Goal: Task Accomplishment & Management: Use online tool/utility

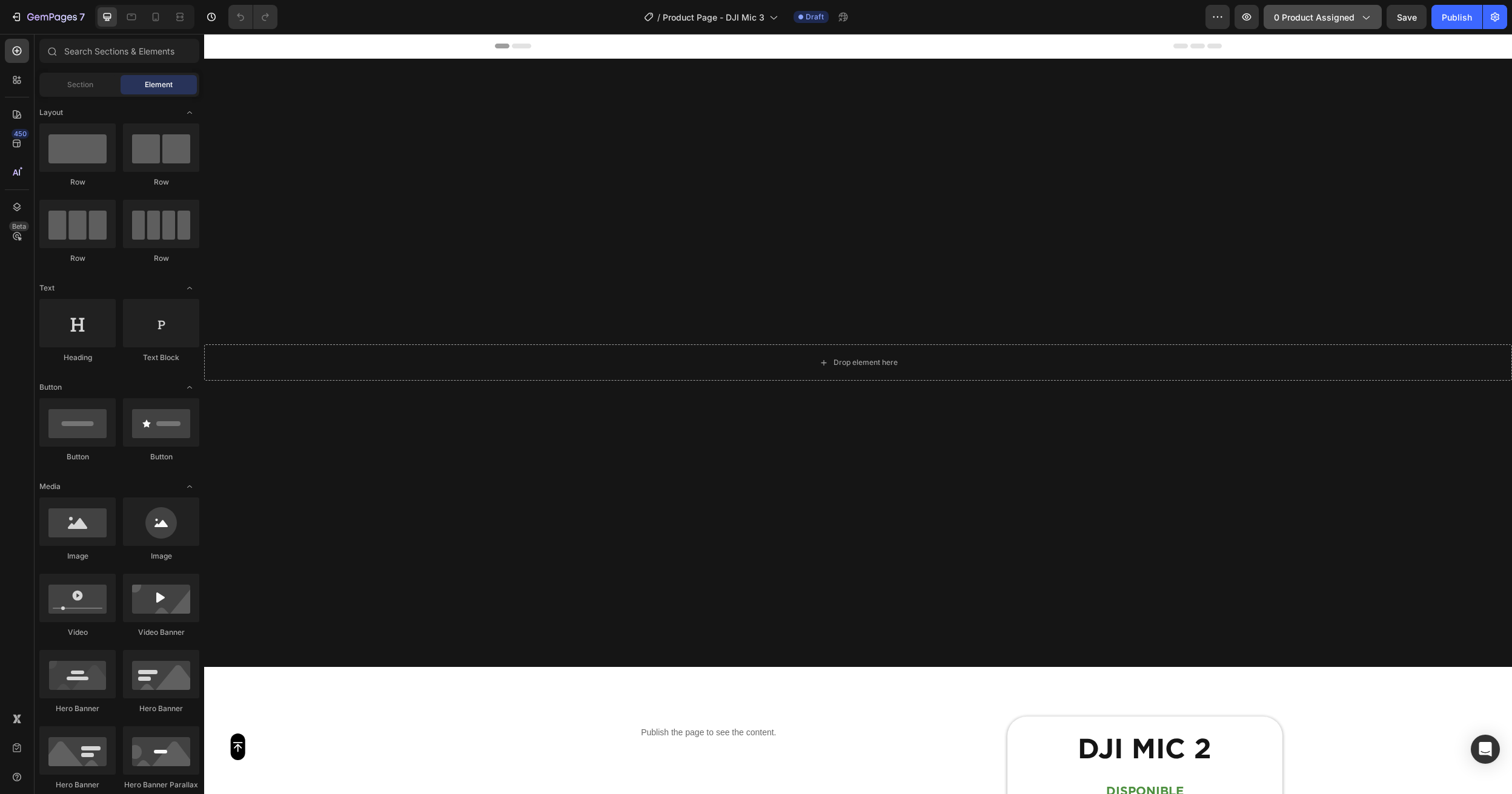
click at [1324, 14] on span "0 product assigned" at bounding box center [1314, 17] width 81 height 13
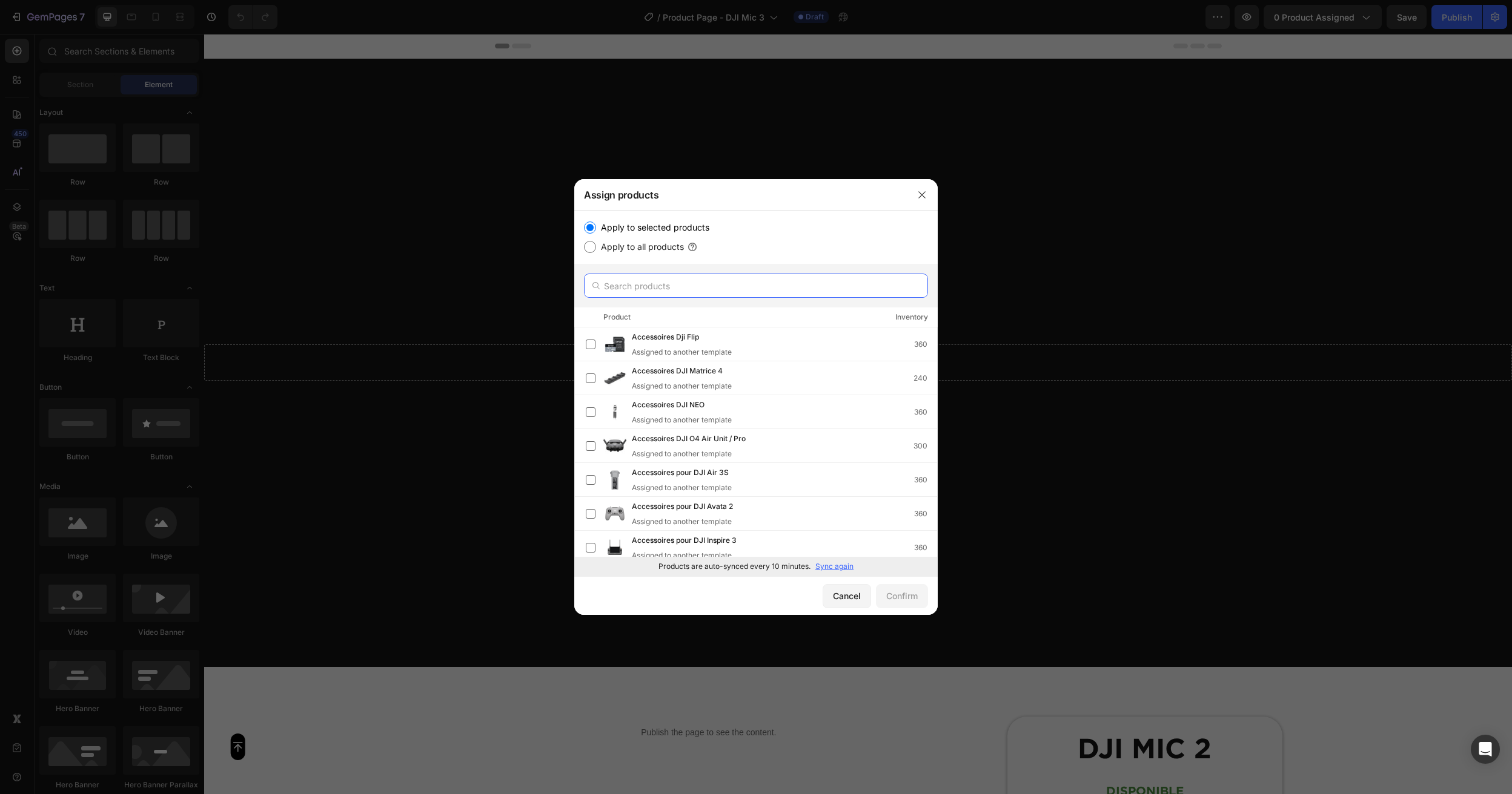
click at [638, 281] on input "text" at bounding box center [756, 286] width 344 height 24
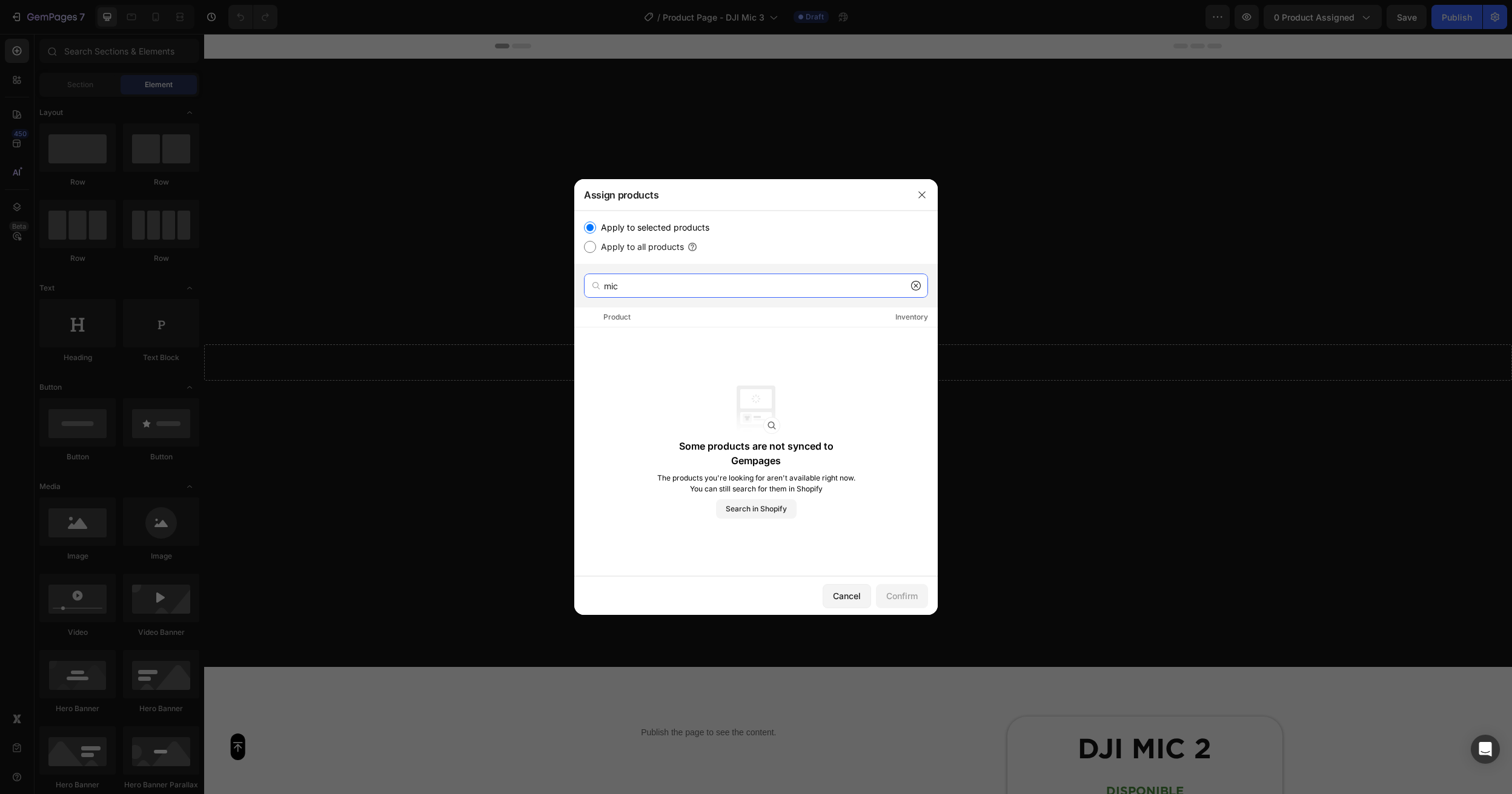
type input "mic"
click at [994, 334] on div at bounding box center [756, 397] width 1512 height 794
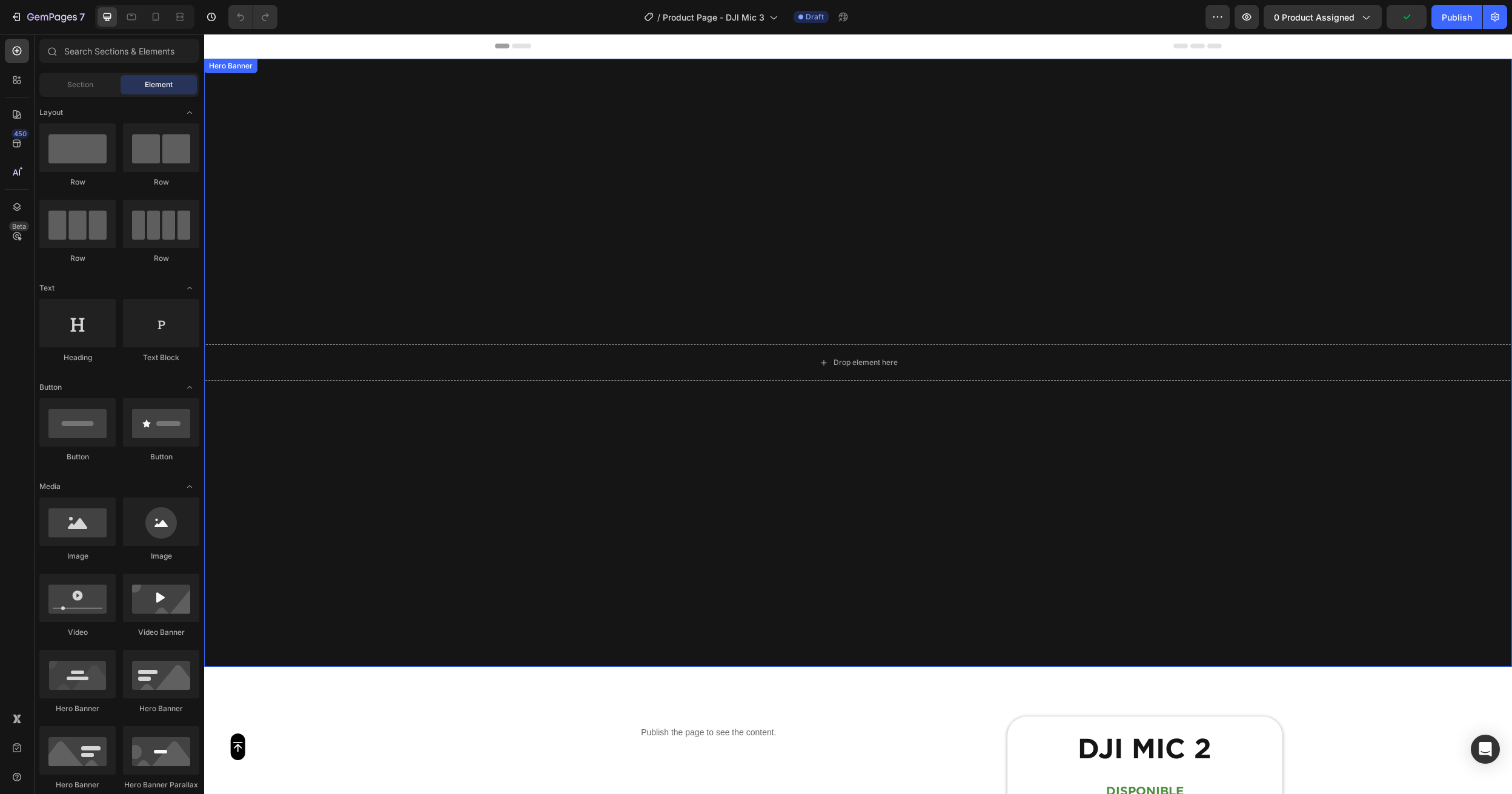
scroll to position [170, 0]
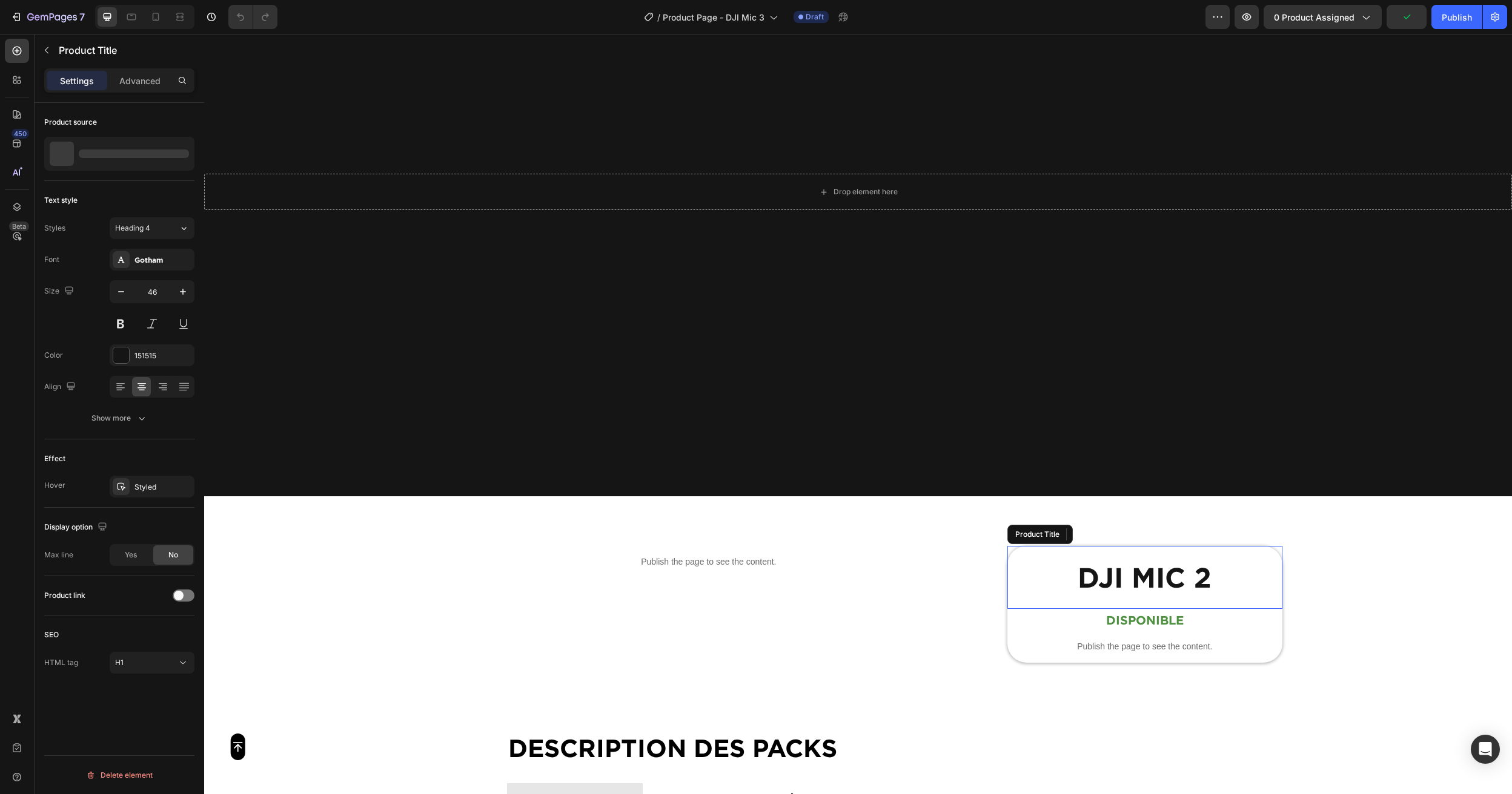
click at [1191, 582] on h1 "DJI Mic 2" at bounding box center [1145, 577] width 275 height 38
click at [151, 161] on div "DJI Mic 2" at bounding box center [119, 153] width 150 height 34
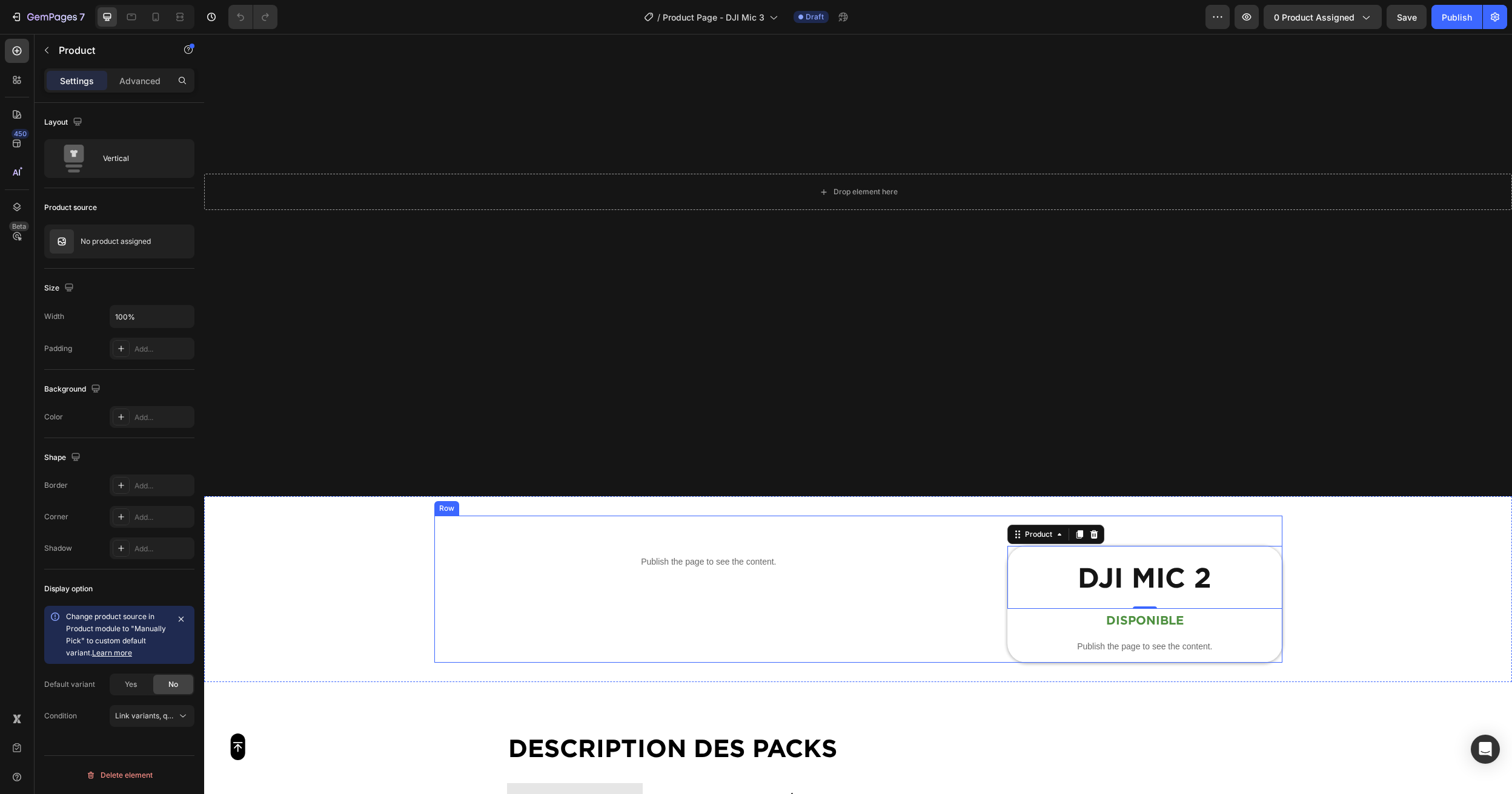
click at [733, 615] on div "Publish the page to see the content. Custom Code Row" at bounding box center [709, 589] width 549 height 147
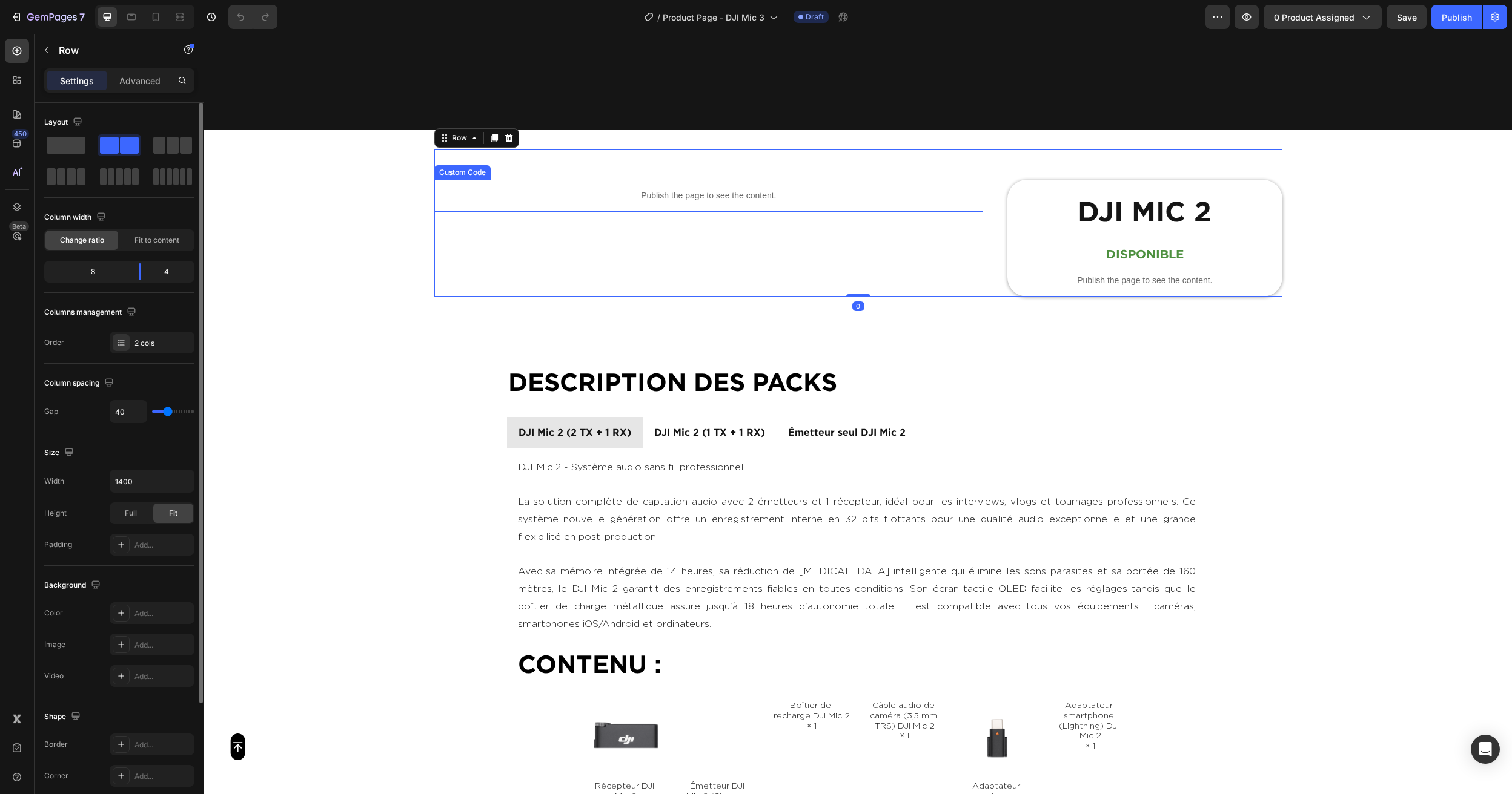
scroll to position [542, 0]
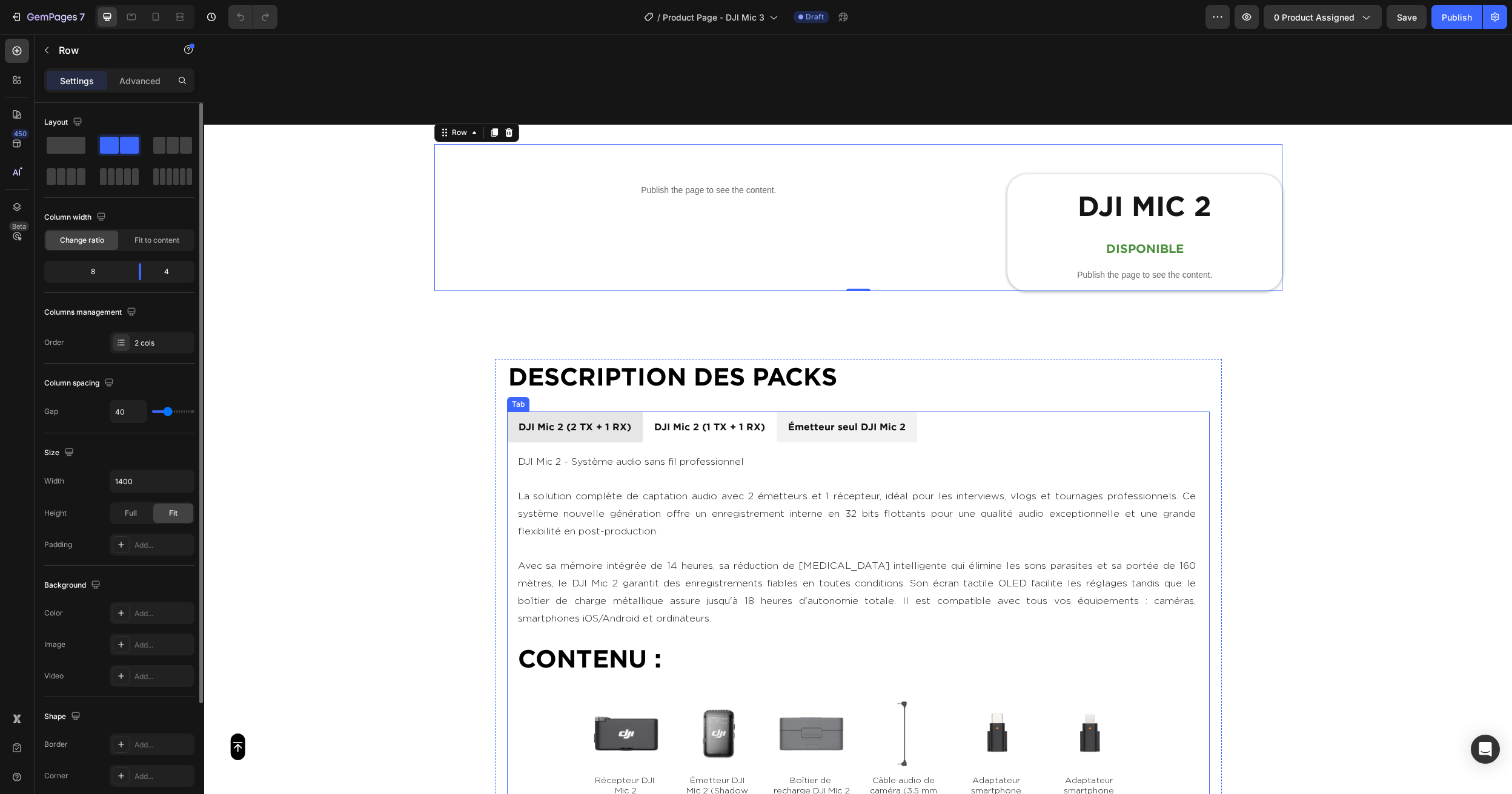
click at [874, 432] on p "Émetteur seul DJI Mic 2" at bounding box center [847, 427] width 118 height 17
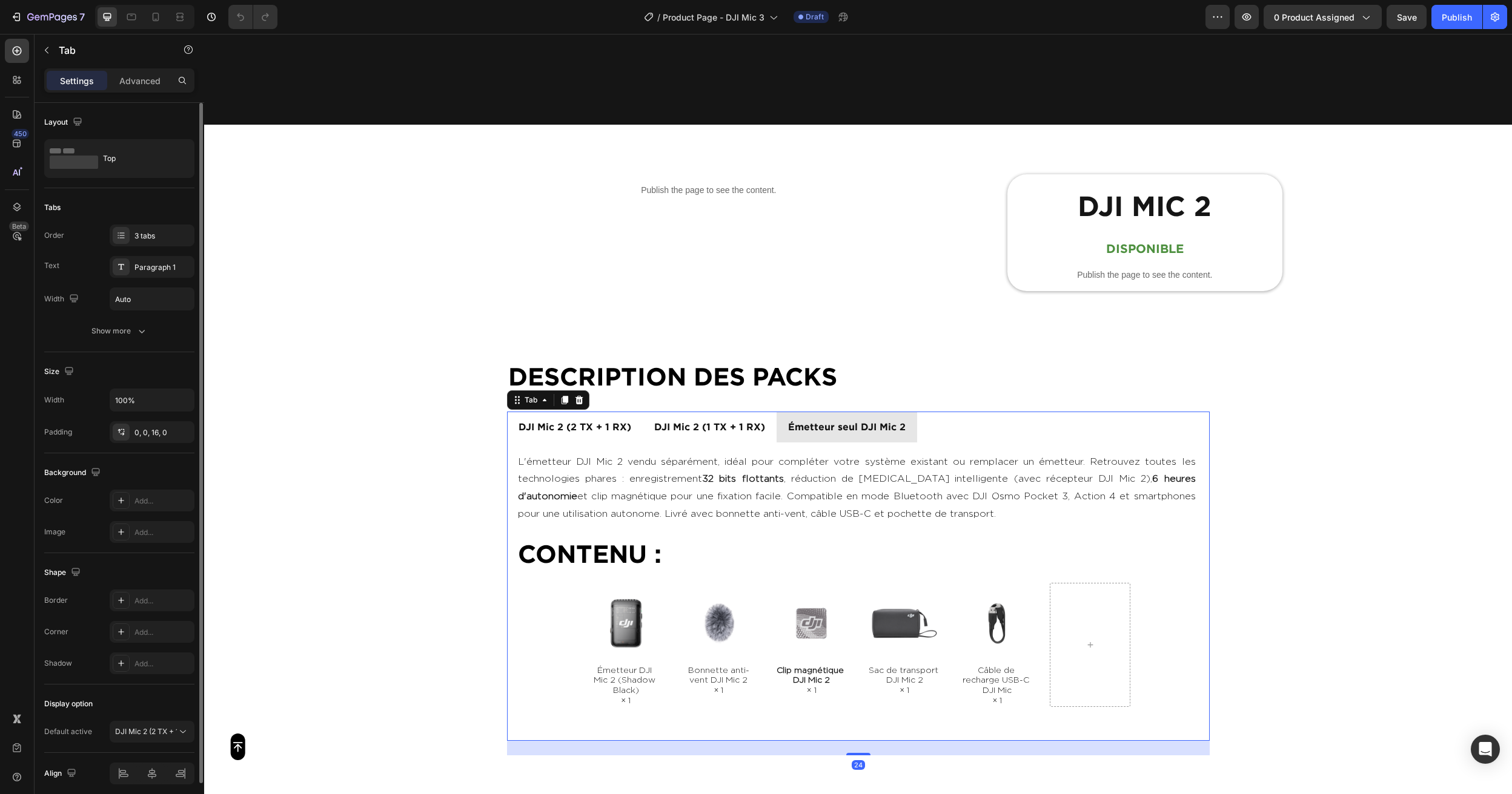
click at [874, 432] on p "Émetteur seul DJI Mic 2" at bounding box center [847, 427] width 118 height 17
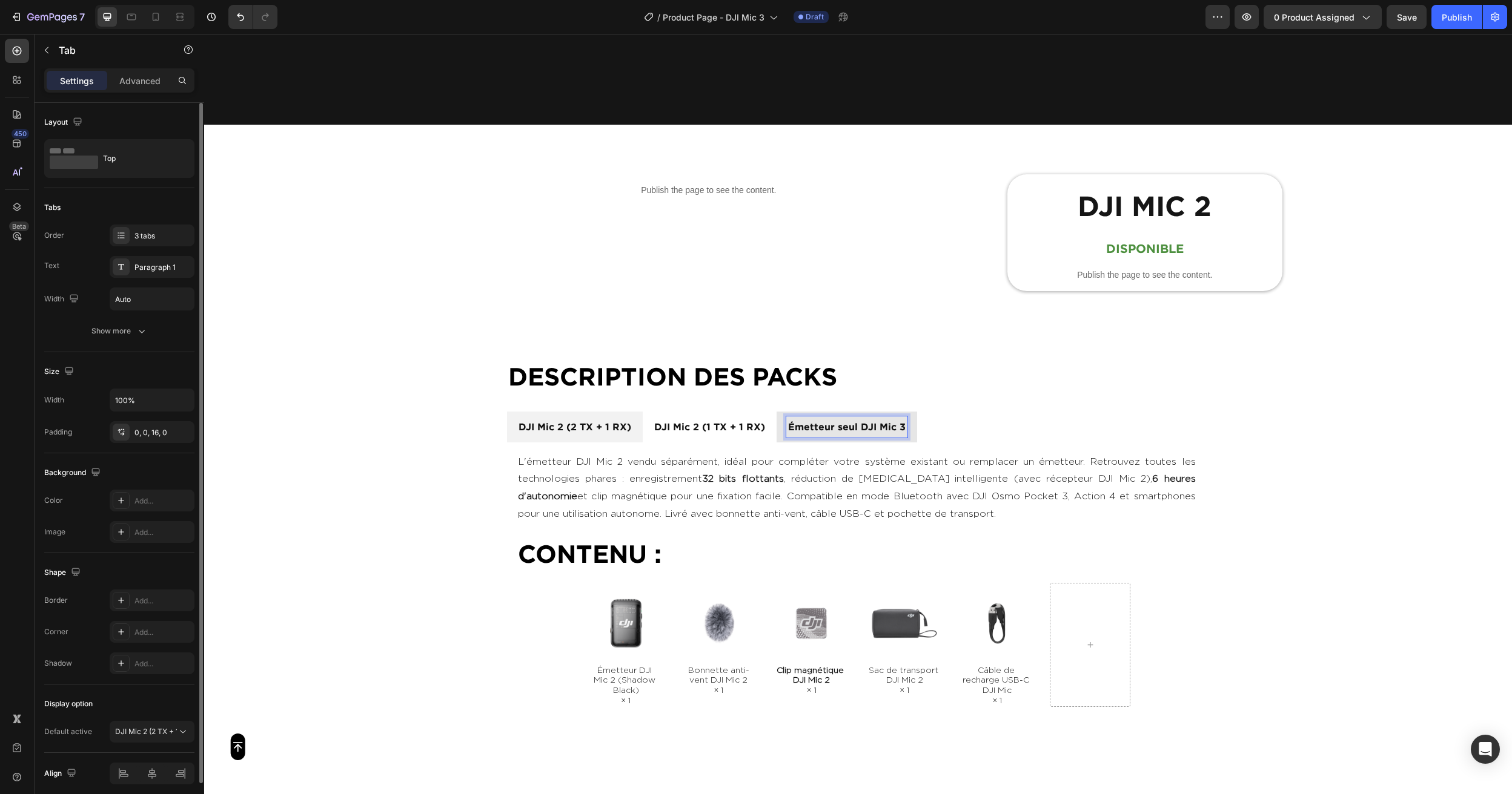
click at [560, 430] on p "DJI Mic 2 (2 TX + 1 RX)" at bounding box center [574, 427] width 112 height 17
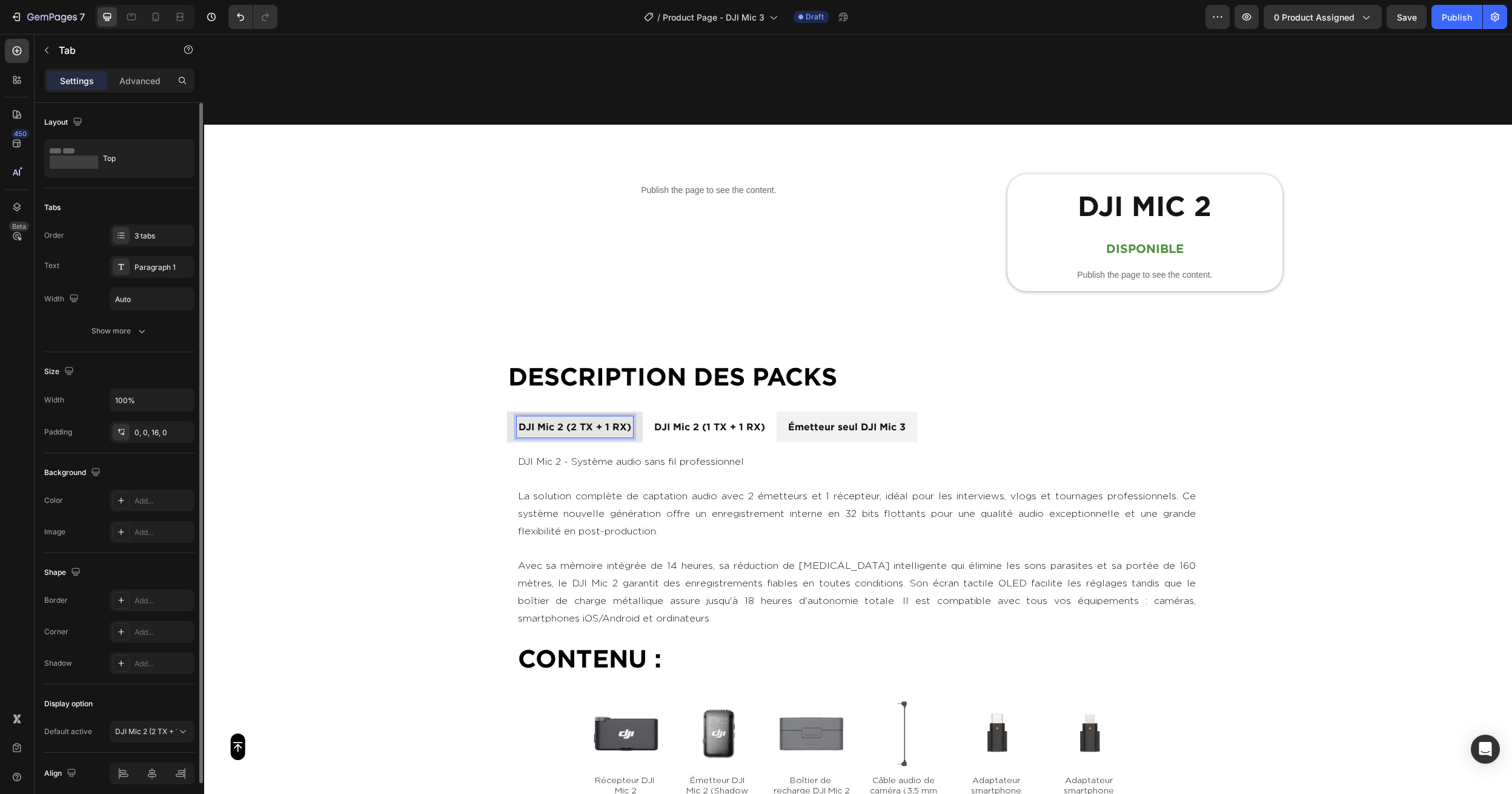
click at [561, 428] on p "DJI Mic 2 (2 TX + 1 RX)" at bounding box center [574, 427] width 112 height 17
click at [678, 424] on p "DJI Mic 2 (1 TX + 1 RX)" at bounding box center [709, 427] width 111 height 17
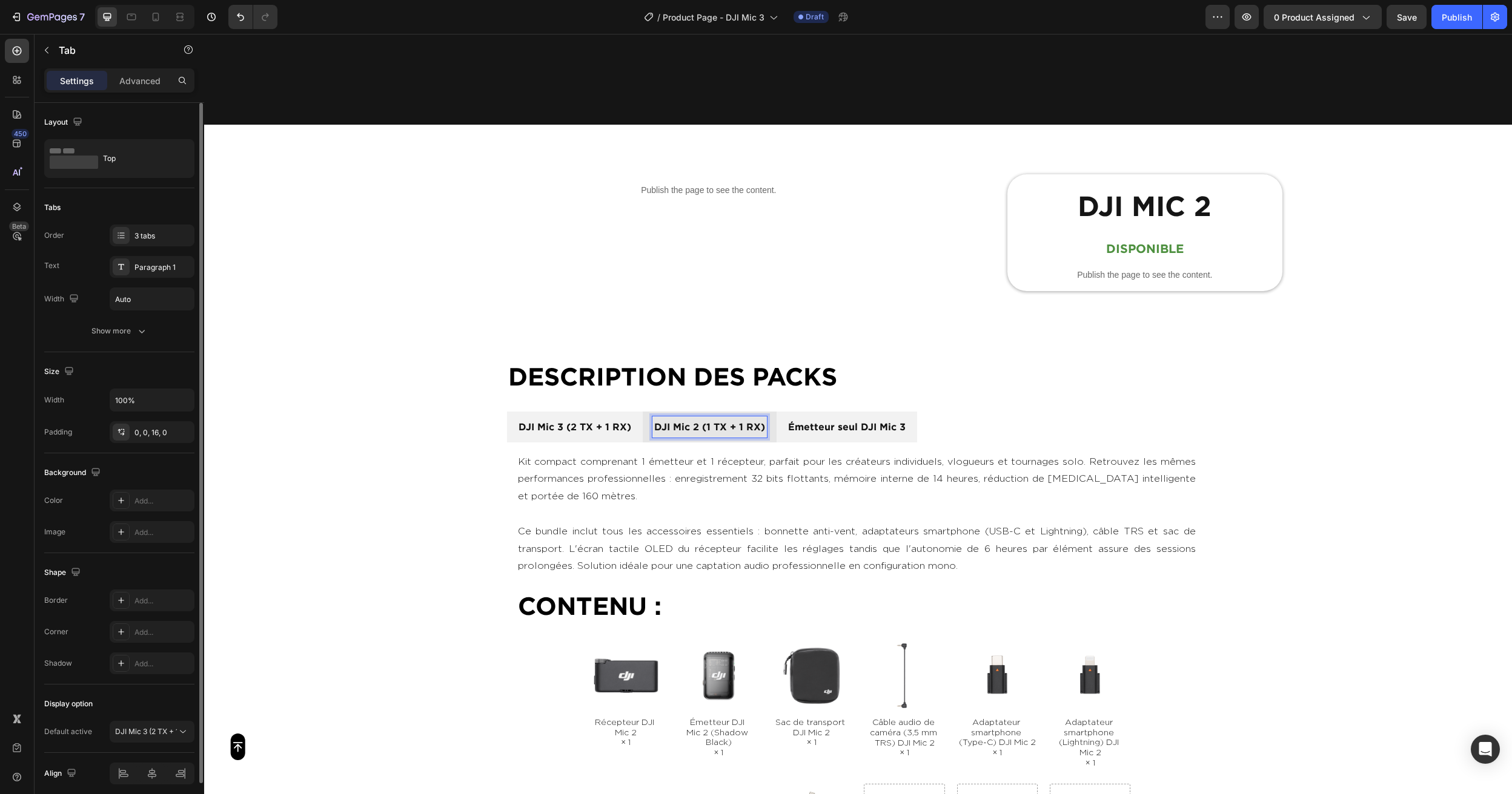
click at [693, 426] on p "DJI Mic 2 (1 TX + 1 RX)" at bounding box center [709, 427] width 111 height 17
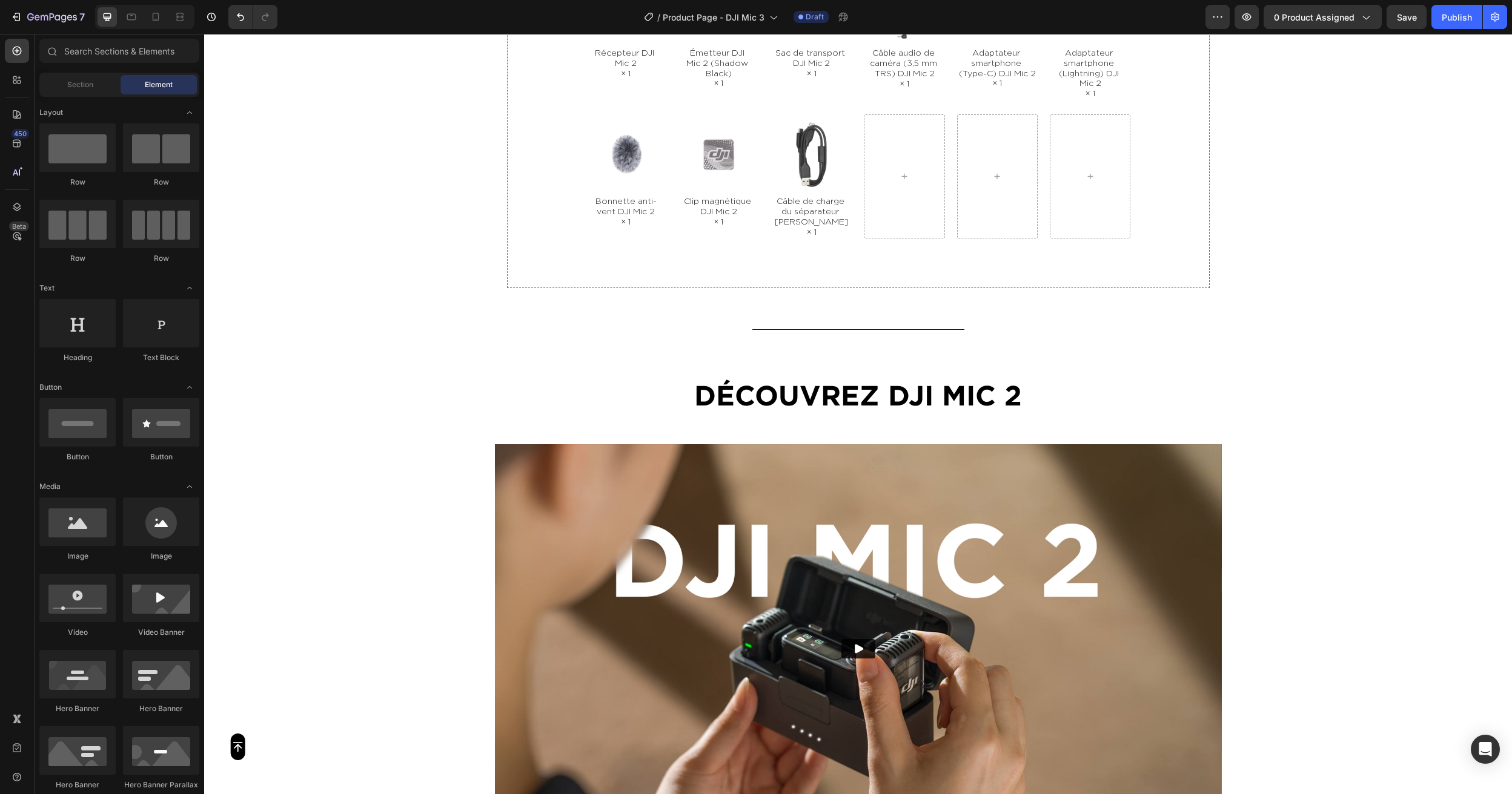
scroll to position [1240, 0]
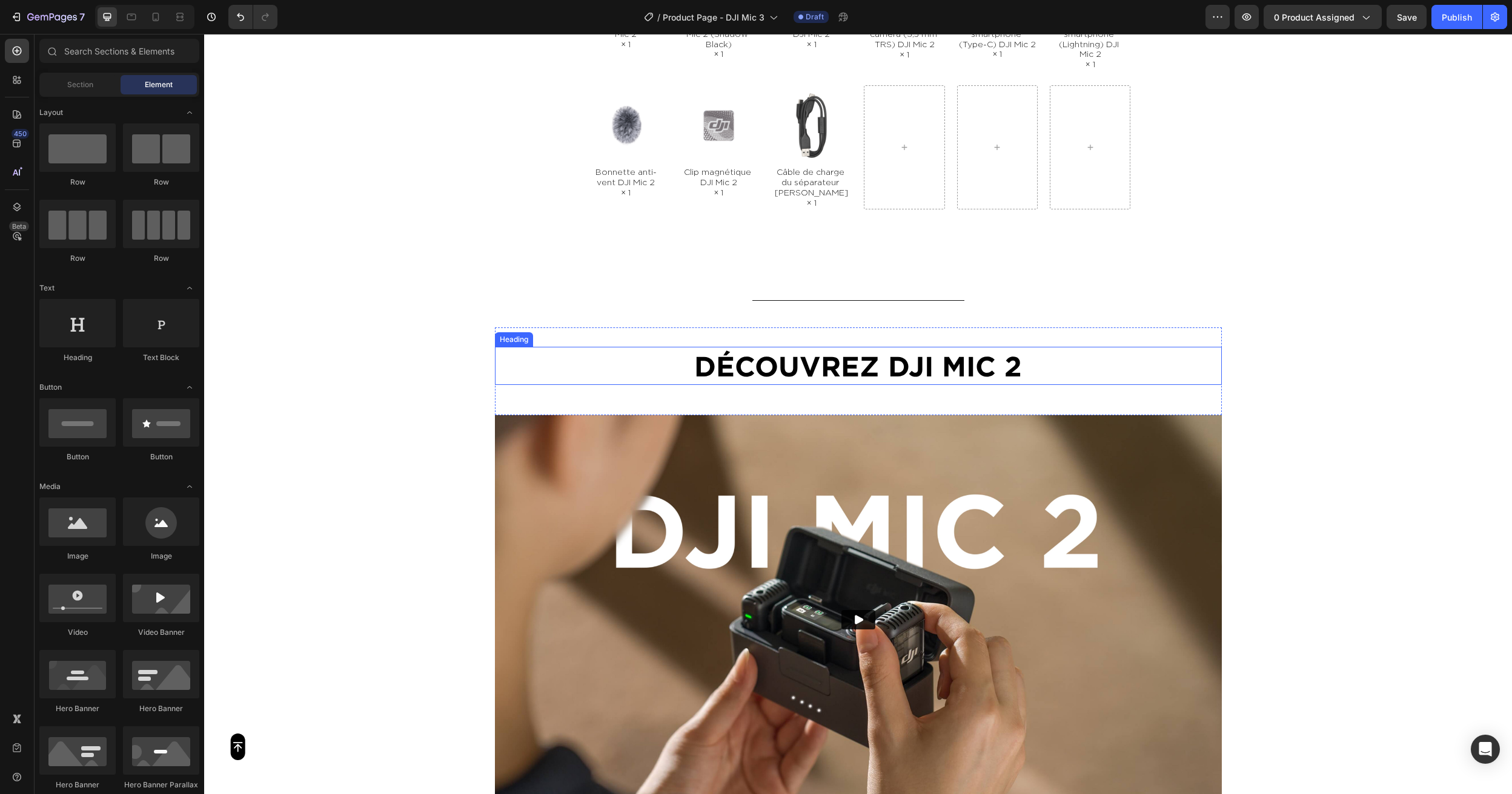
click at [1010, 369] on h2 "Découvrez DJI Mic 2" at bounding box center [859, 366] width 727 height 38
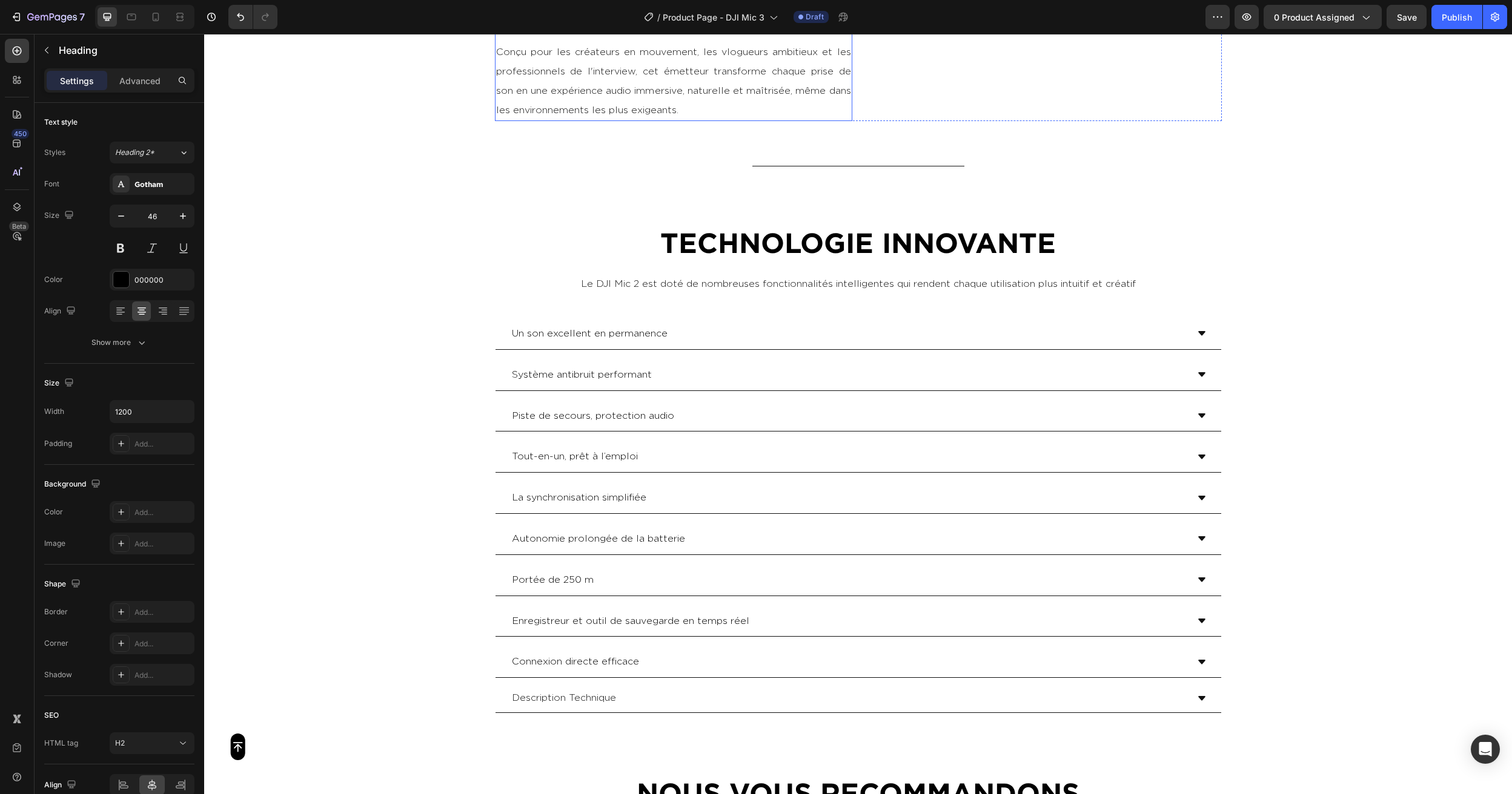
scroll to position [2867, 0]
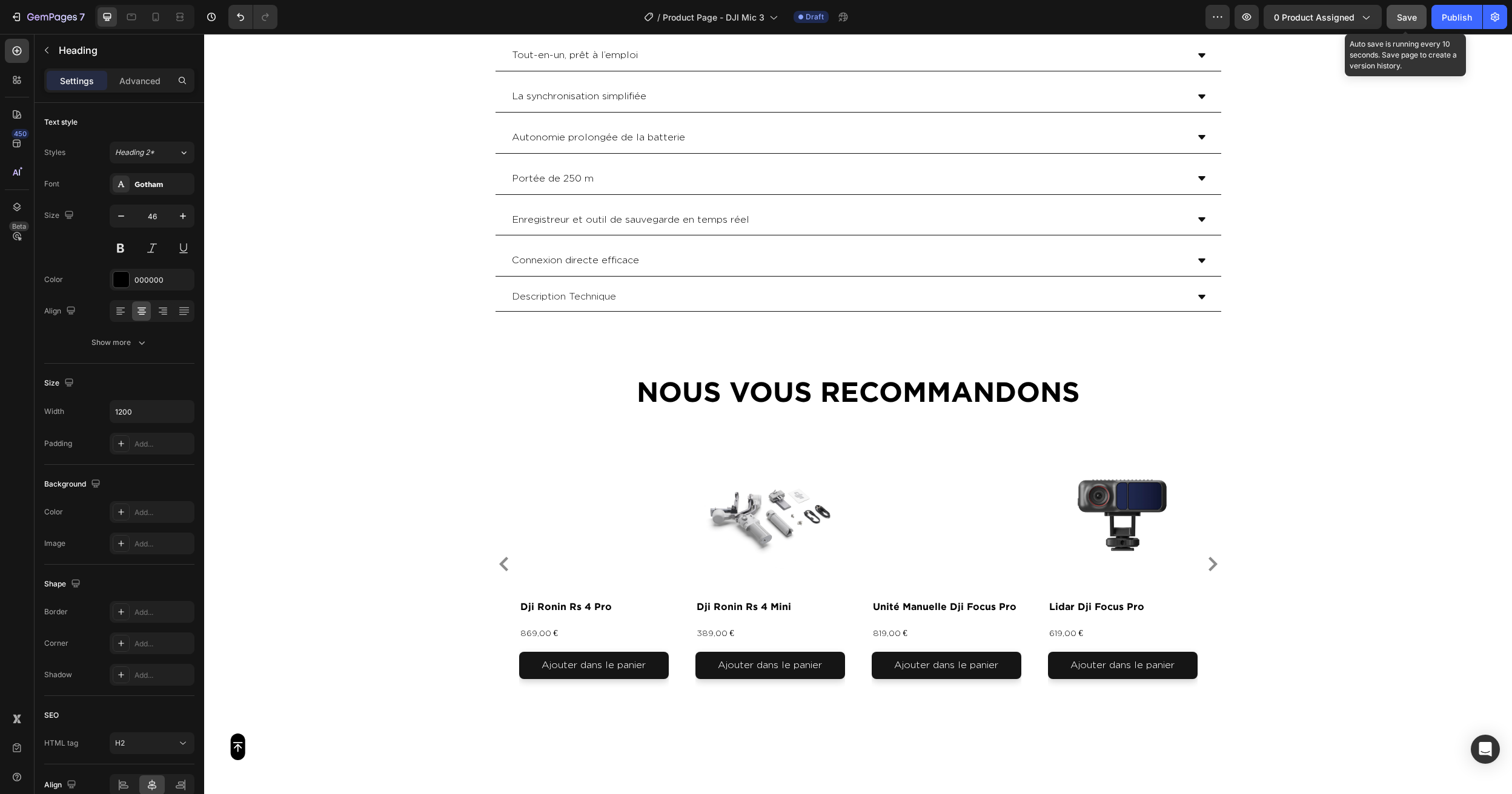
click at [1404, 15] on span "Save" at bounding box center [1407, 17] width 20 height 11
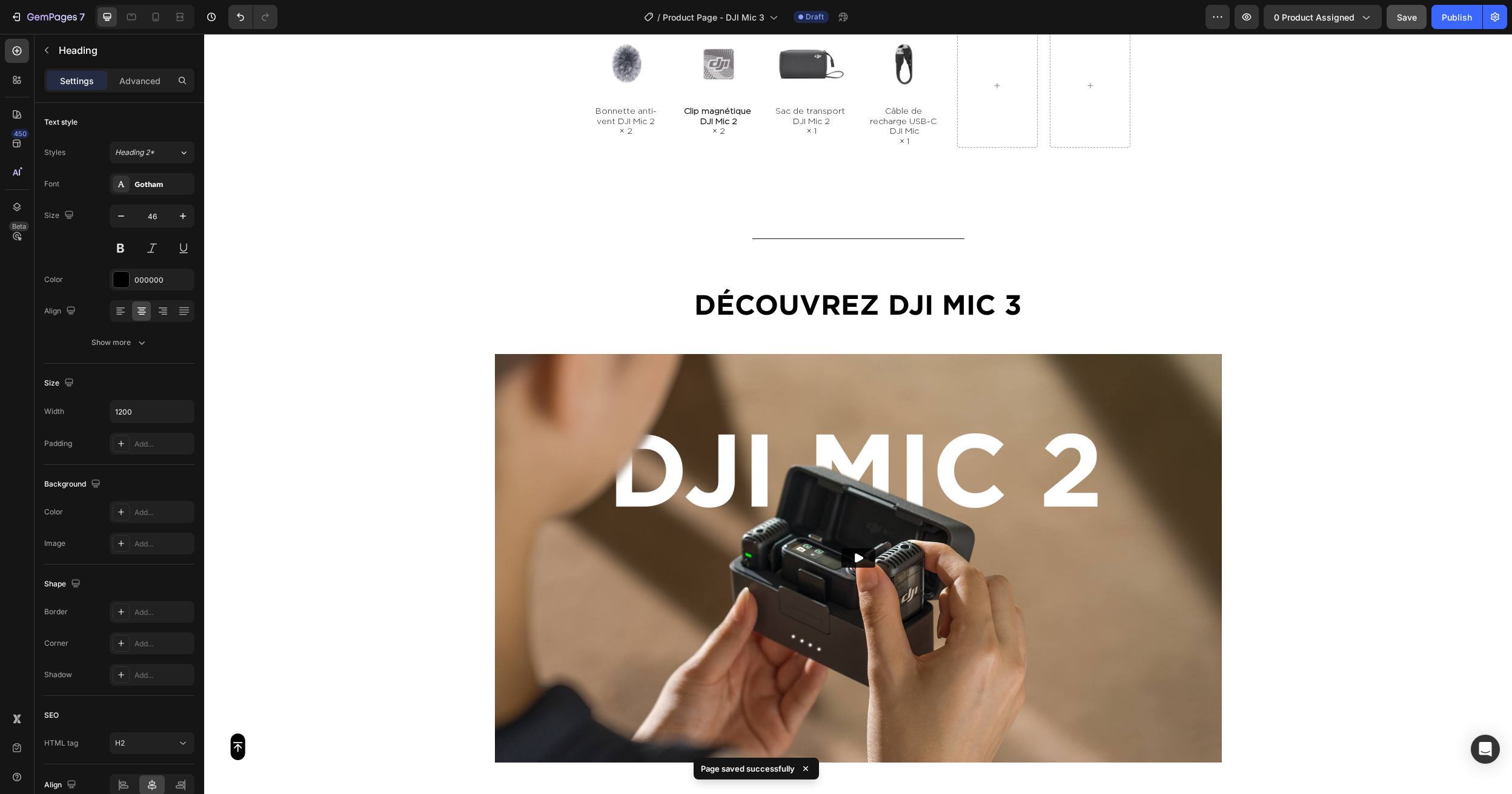
scroll to position [1342, 0]
